Goal: Task Accomplishment & Management: Use online tool/utility

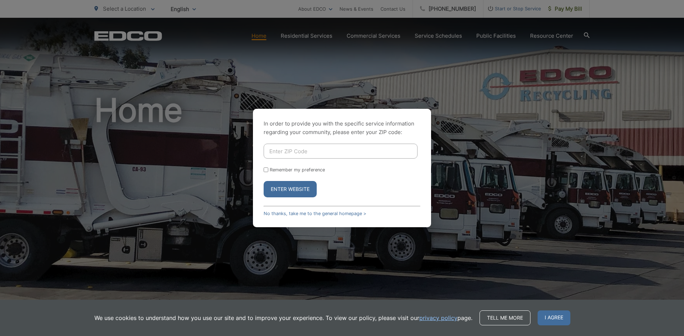
click at [289, 216] on div "In order to provide you with the specific service information regarding your co…" at bounding box center [342, 168] width 178 height 119
click at [292, 216] on link "No thanks, take me to the general homepage >" at bounding box center [314, 213] width 103 height 5
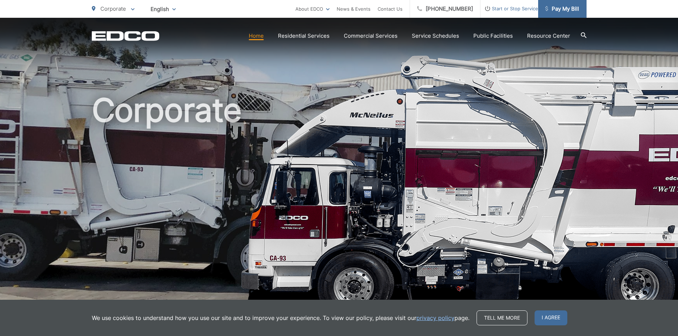
click at [566, 12] on span "Pay My Bill" at bounding box center [563, 9] width 34 height 9
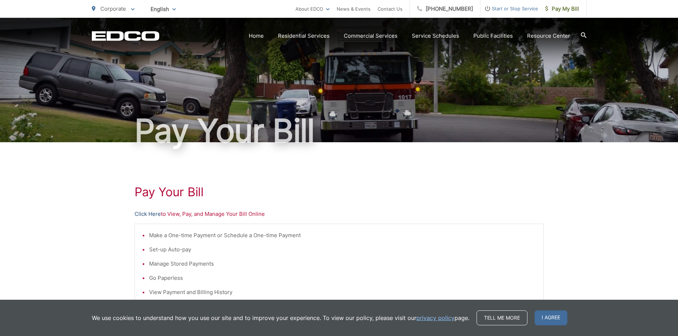
click at [159, 210] on link "Click Here" at bounding box center [148, 214] width 26 height 9
